Goal: Transaction & Acquisition: Download file/media

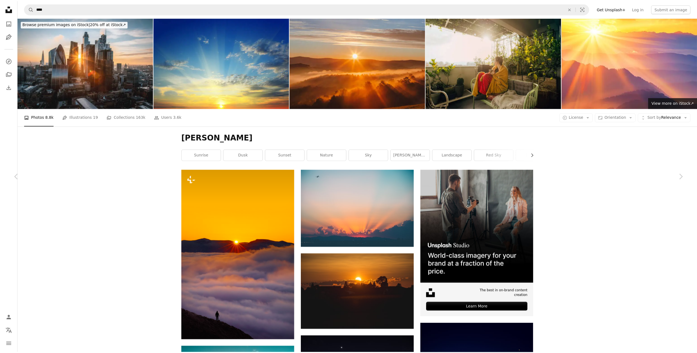
scroll to position [3101, 0]
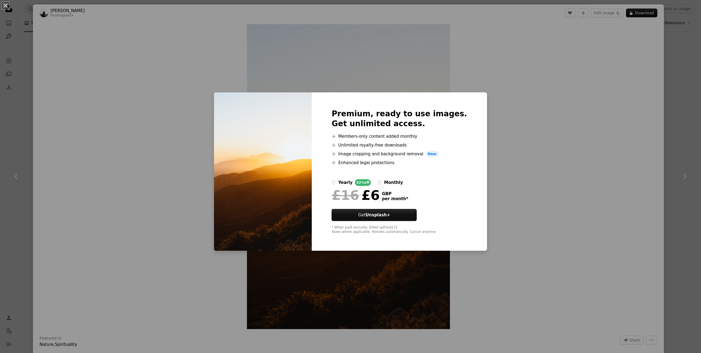
click at [692, 126] on div "An X shape Premium, ready to use images. Get unlimited access. A plus sign Memb…" at bounding box center [350, 176] width 701 height 353
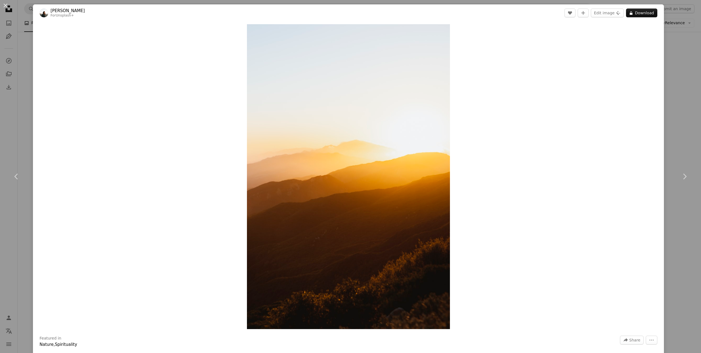
click at [667, 44] on div "An X shape Chevron left Chevron right [PERSON_NAME] For Unsplash+ A heart A plu…" at bounding box center [350, 176] width 701 height 353
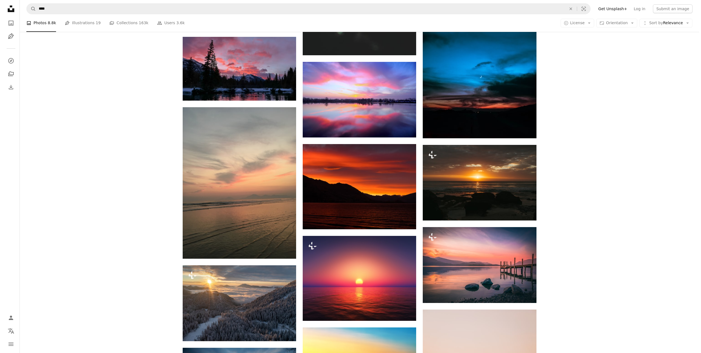
scroll to position [3787, 0]
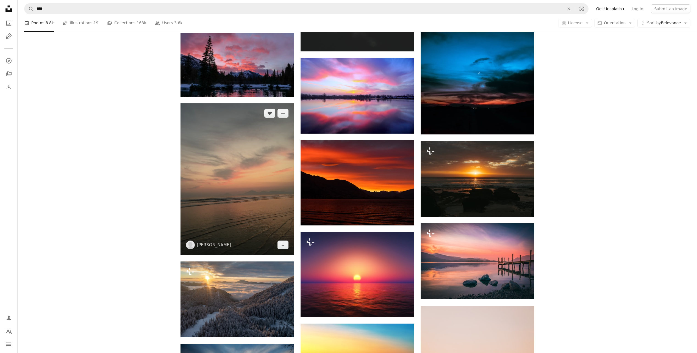
click at [219, 143] on img at bounding box center [236, 178] width 113 height 151
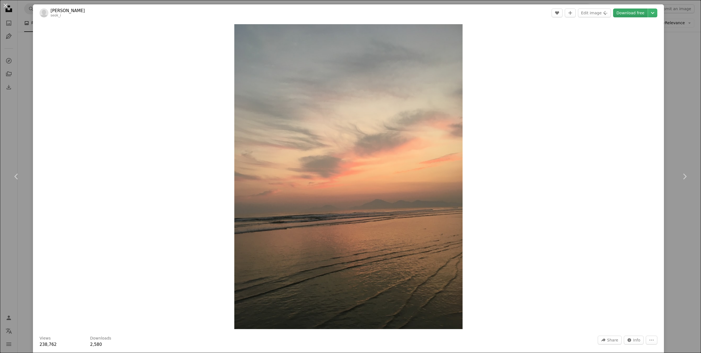
click at [629, 13] on link "Download free" at bounding box center [630, 13] width 35 height 9
